Goal: Task Accomplishment & Management: Manage account settings

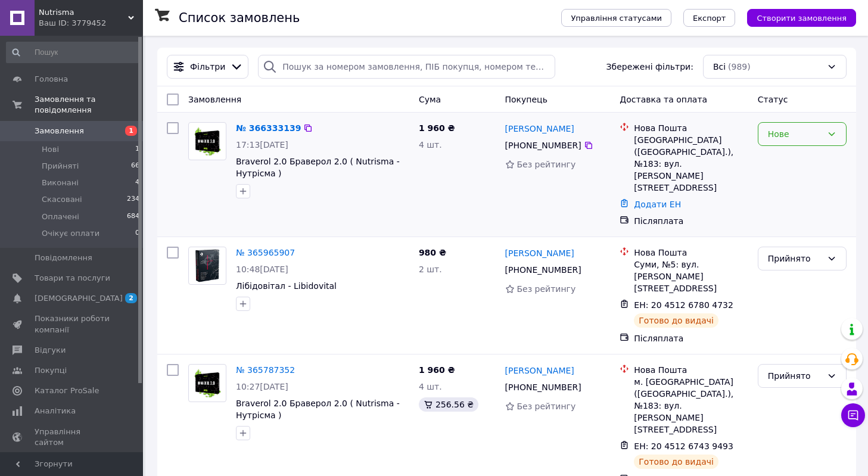
click at [808, 127] on div "Нове" at bounding box center [802, 134] width 89 height 24
click at [791, 155] on li "Прийнято" at bounding box center [803, 159] width 88 height 21
click at [257, 129] on link "№ 366333139" at bounding box center [265, 128] width 59 height 10
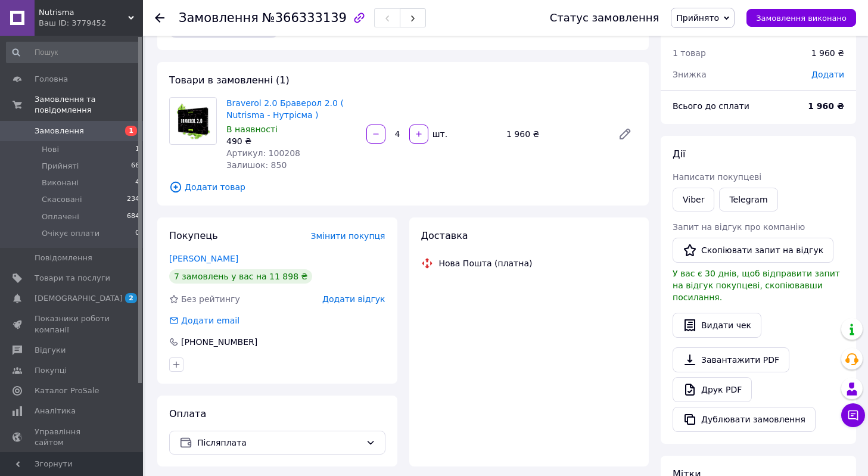
scroll to position [212, 0]
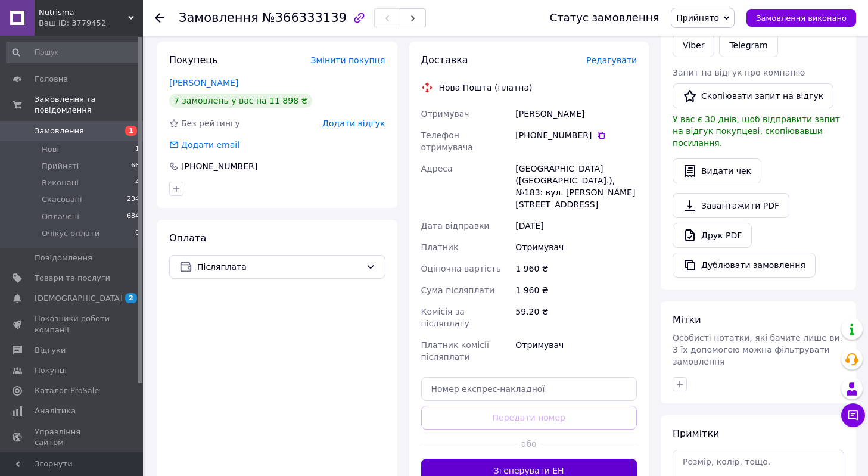
click at [539, 459] on button "Згенерувати ЕН" at bounding box center [529, 471] width 216 height 24
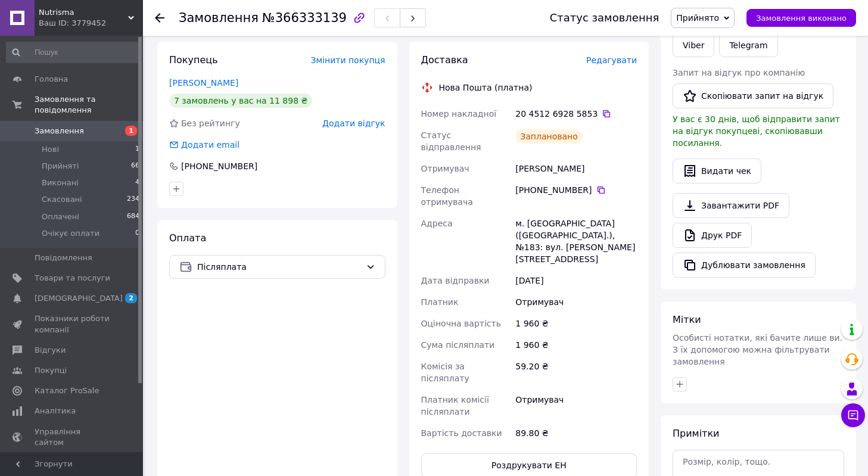
click at [49, 133] on span "Замовлення" at bounding box center [59, 131] width 49 height 11
